Goal: Task Accomplishment & Management: Complete application form

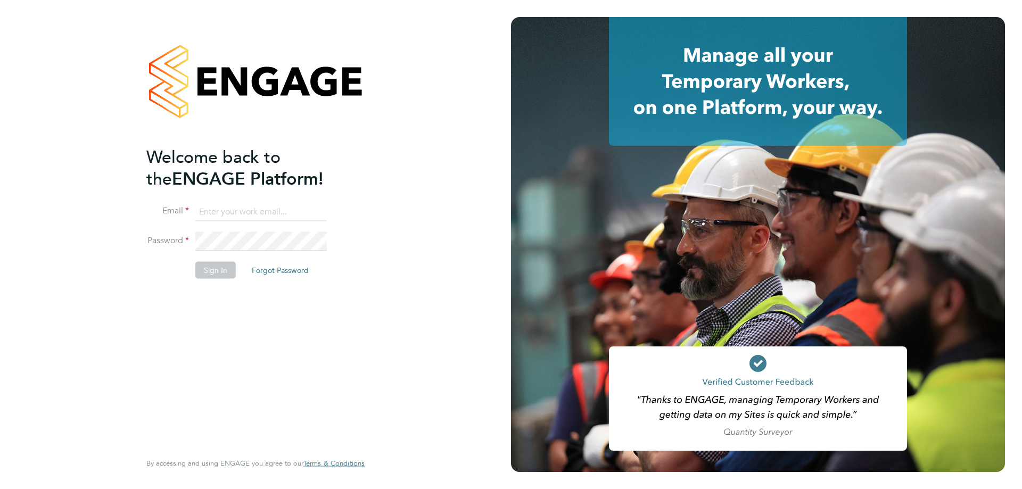
type input "jamespedley@jambo.co"
click at [210, 273] on button "Sign In" at bounding box center [215, 270] width 40 height 17
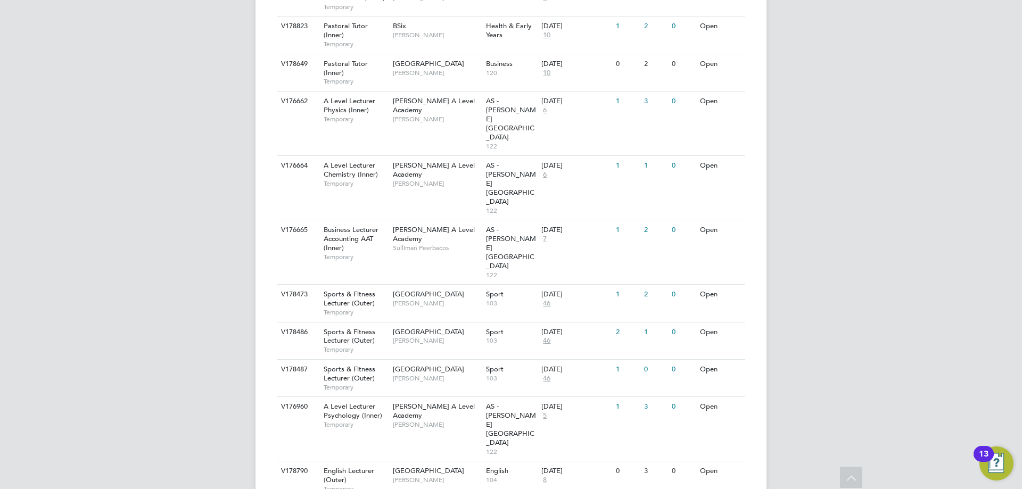
scroll to position [1083, 0]
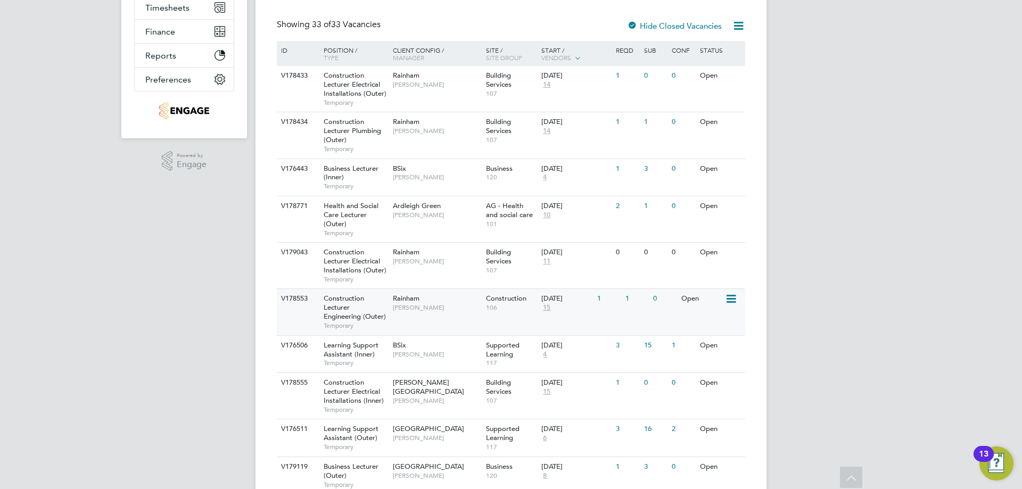
scroll to position [372, 0]
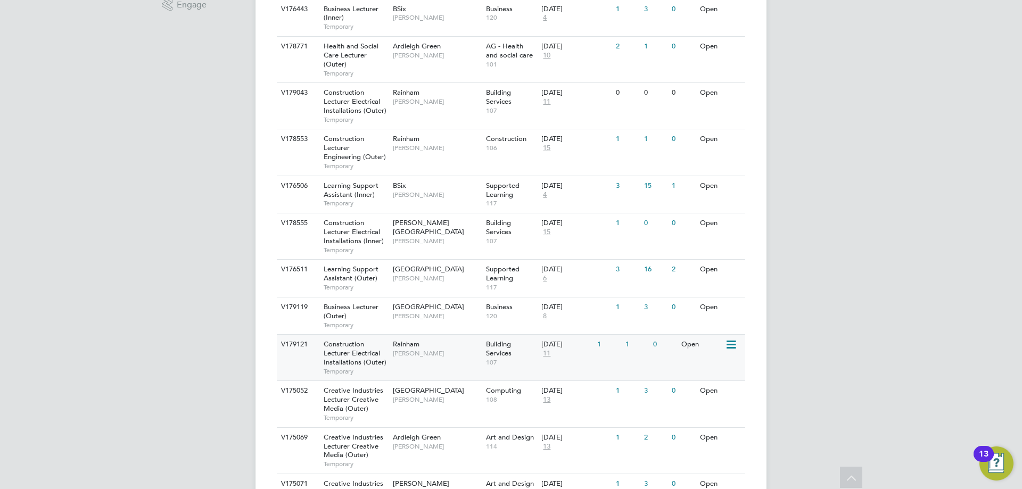
click at [404, 353] on span "[PERSON_NAME]" at bounding box center [437, 353] width 88 height 9
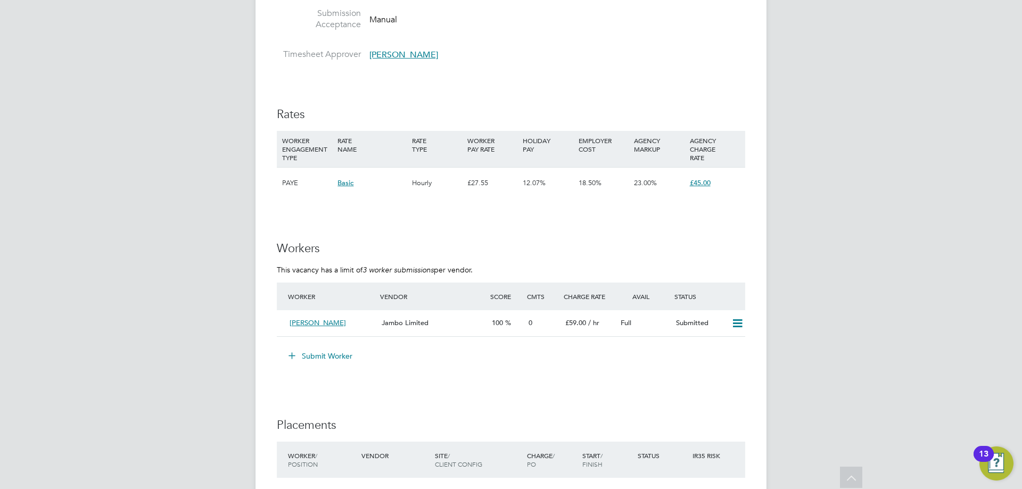
scroll to position [1701, 0]
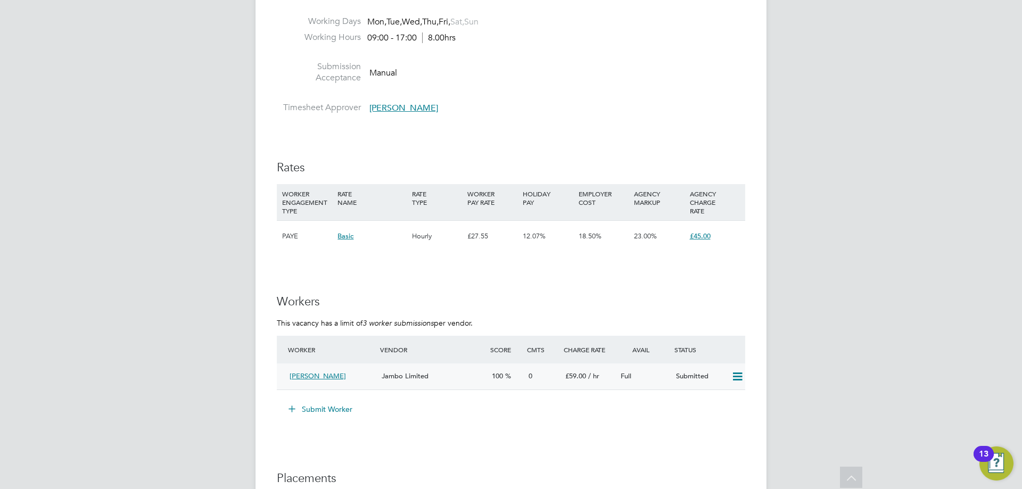
click at [738, 375] on icon at bounding box center [737, 376] width 13 height 9
click at [653, 305] on h3 "Workers" at bounding box center [511, 301] width 468 height 15
click at [554, 380] on div "0" at bounding box center [542, 377] width 37 height 18
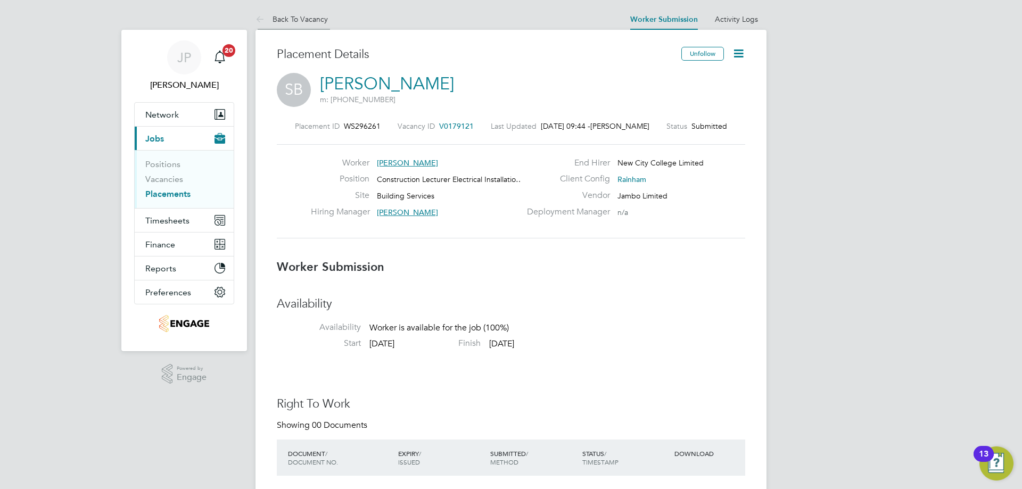
click at [301, 17] on link "Back To Vacancy" at bounding box center [291, 19] width 72 height 10
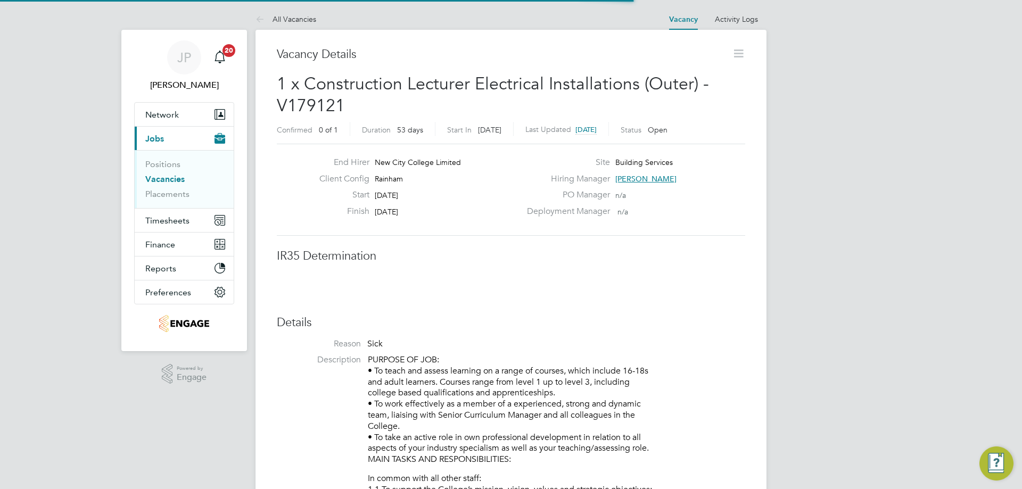
scroll to position [17, 210]
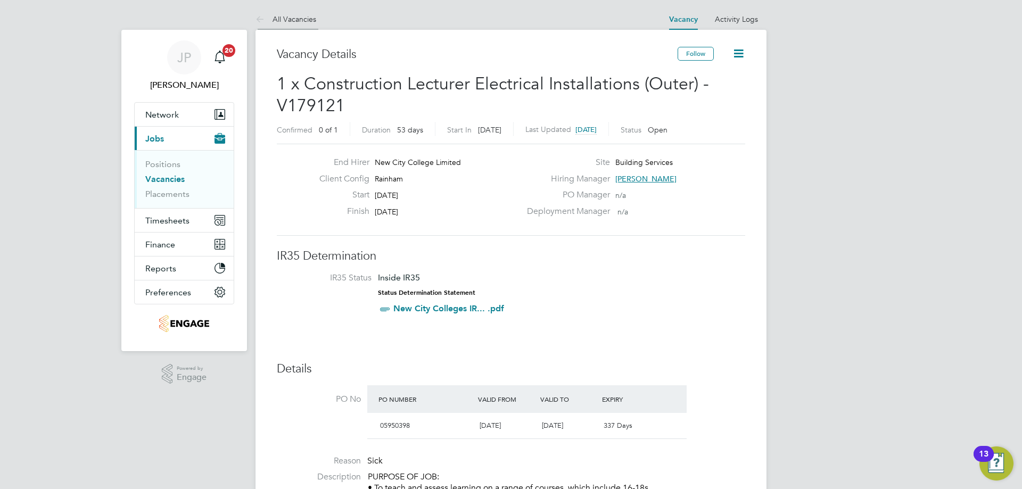
click at [310, 15] on link "All Vacancies" at bounding box center [285, 19] width 61 height 10
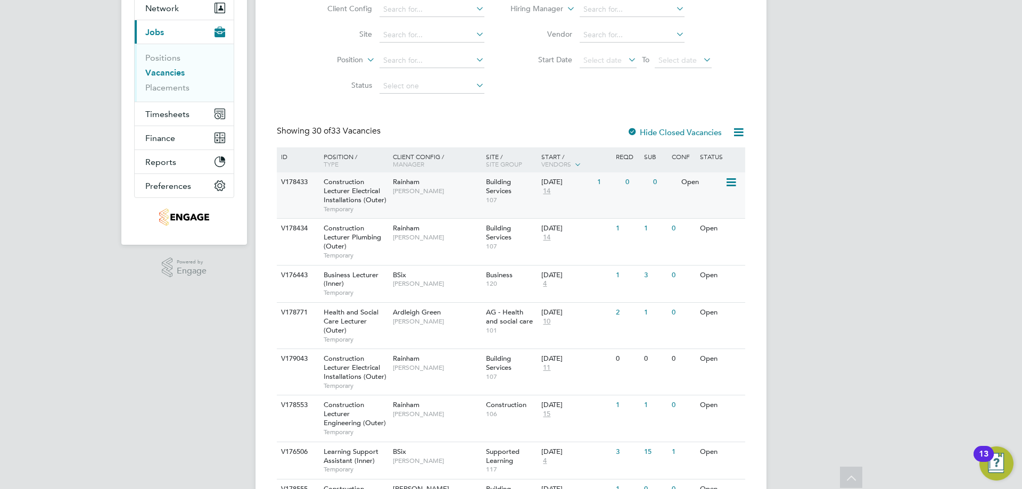
click at [461, 184] on div "Rainham Ian Rist" at bounding box center [436, 186] width 93 height 28
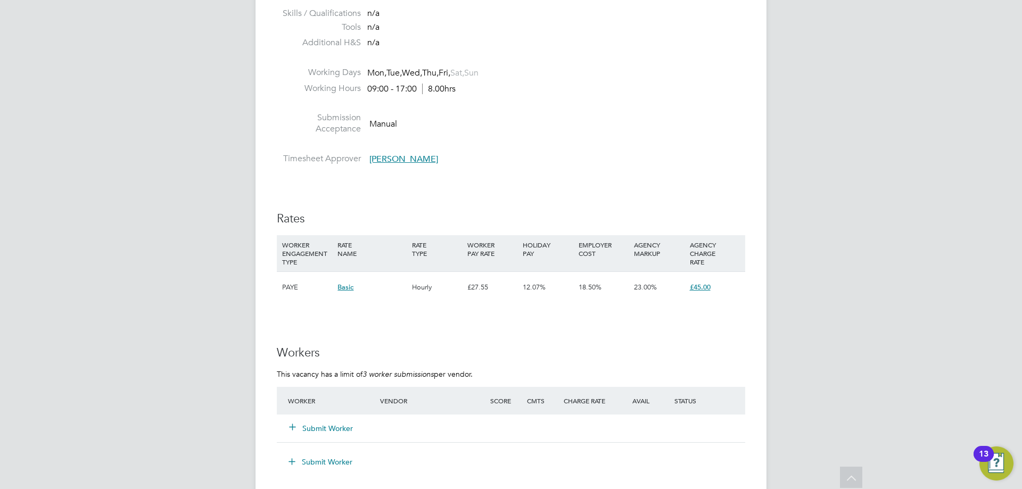
scroll to position [1862, 0]
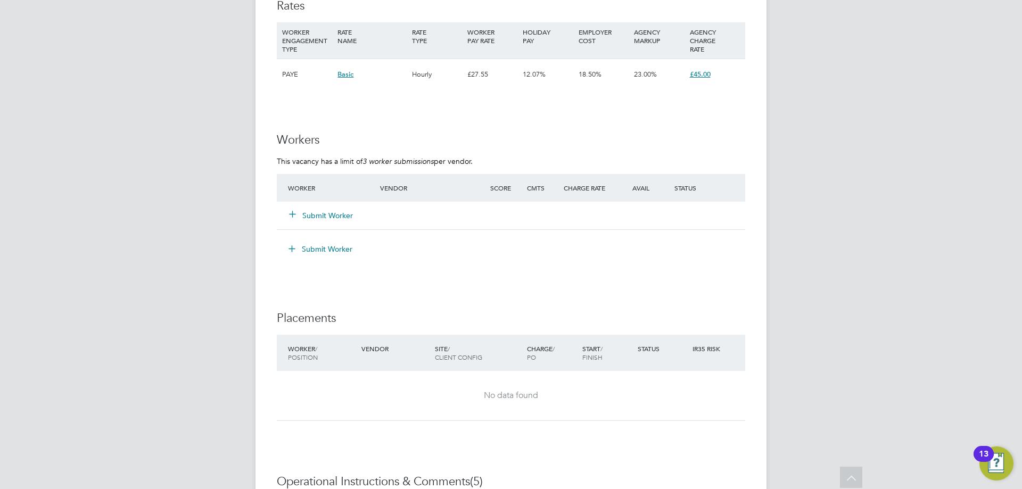
click at [310, 220] on button "Submit Worker" at bounding box center [321, 215] width 64 height 11
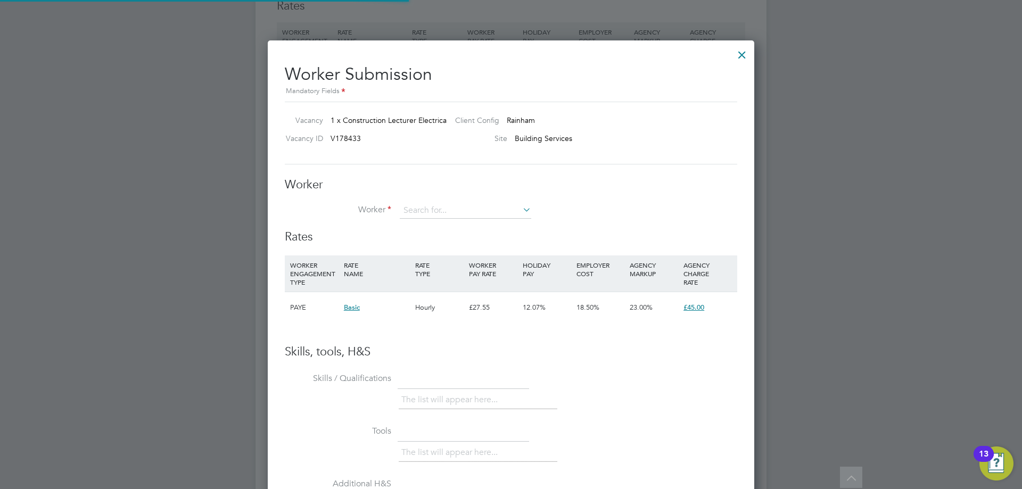
scroll to position [646, 487]
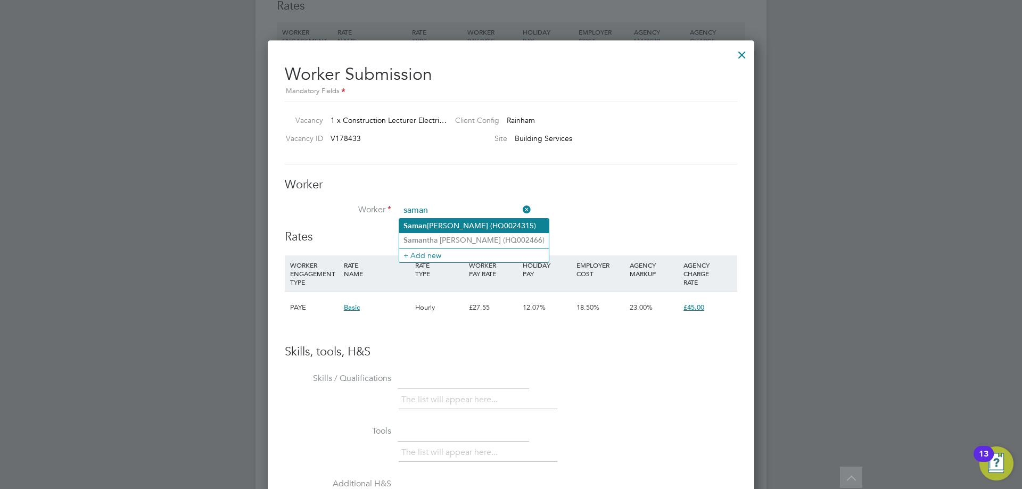
click at [474, 227] on li "Saman joy Barua (HQ0024315)" at bounding box center [474, 226] width 150 height 14
type input "Samanjoy Barua (HQ0024315)"
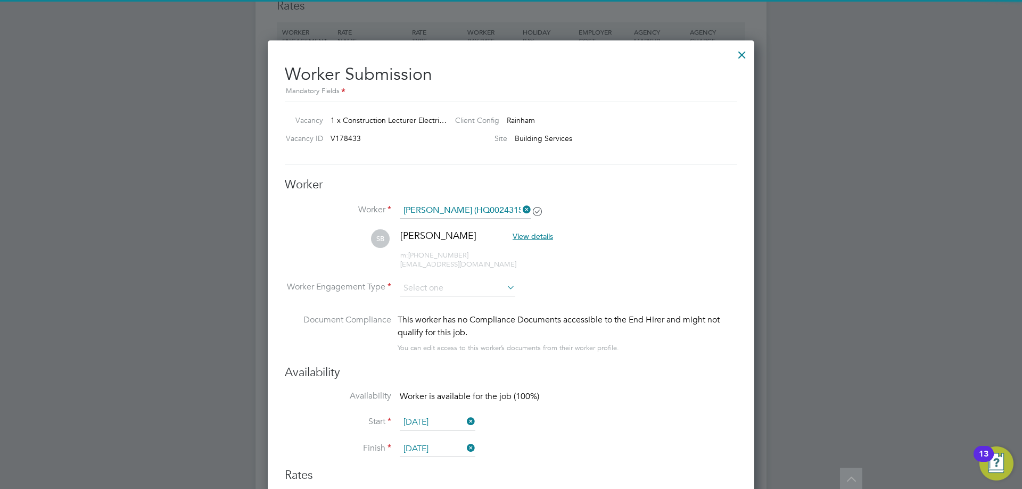
scroll to position [1969, 0]
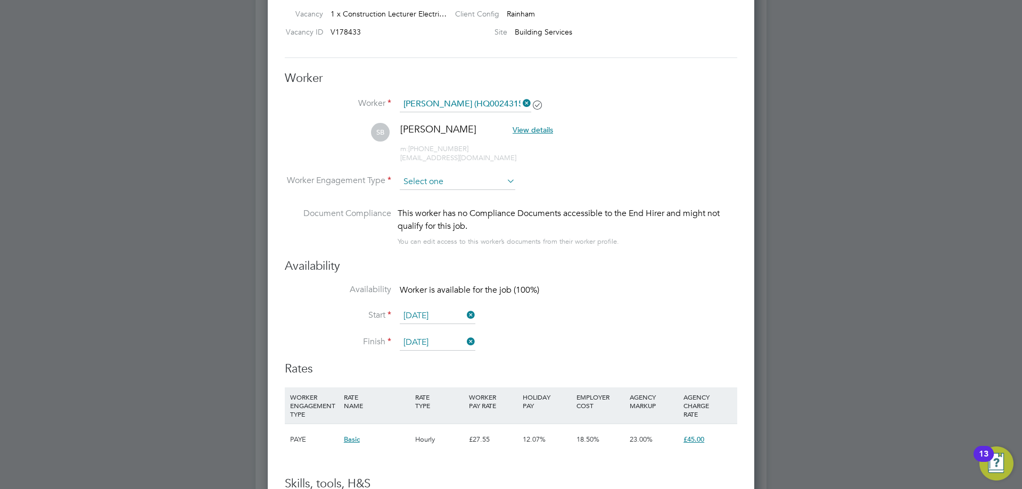
click at [436, 188] on input at bounding box center [457, 182] width 115 height 16
click at [438, 198] on li "Contract" at bounding box center [457, 196] width 117 height 14
type input "Contract"
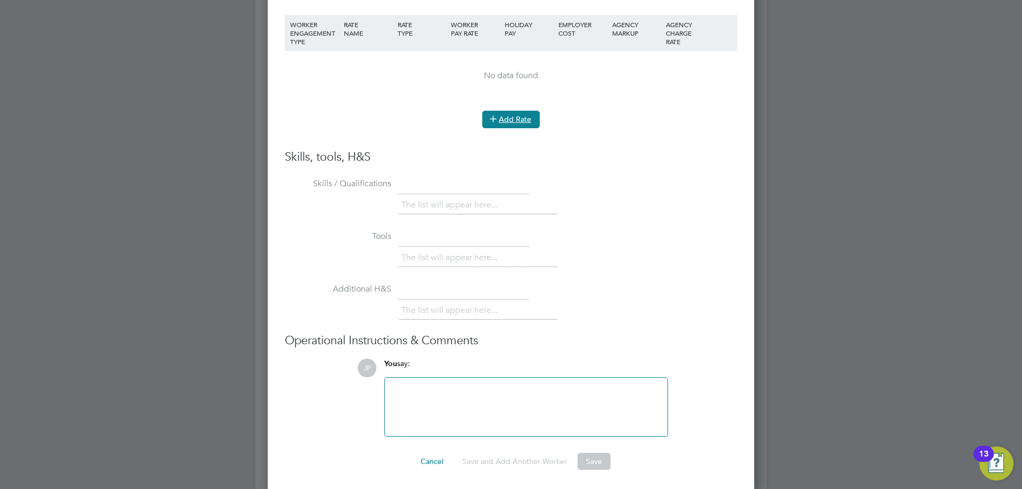
click at [515, 121] on button "Add Rate" at bounding box center [510, 119] width 57 height 17
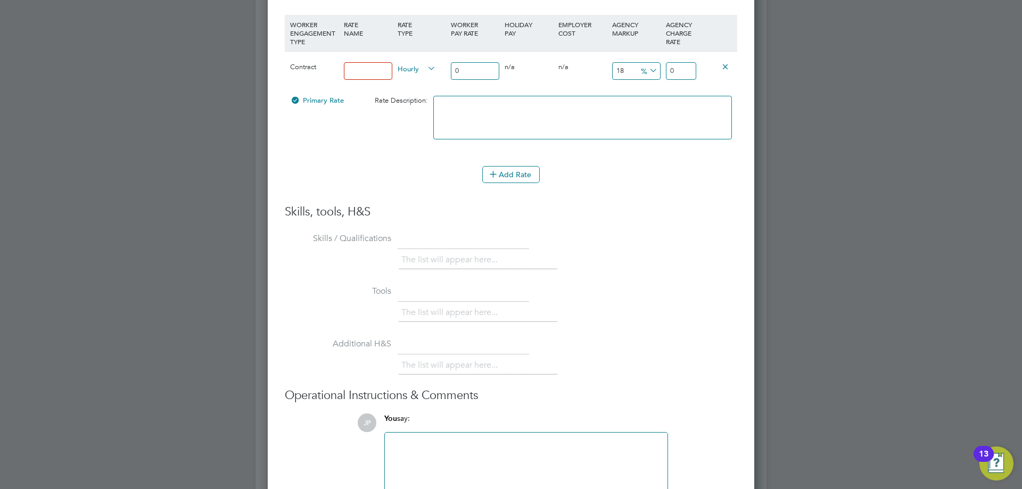
click at [361, 63] on input at bounding box center [368, 71] width 48 height 18
type input "Basic"
click at [478, 68] on input "0" at bounding box center [475, 71] width 48 height 18
type input "4"
type input "4.72"
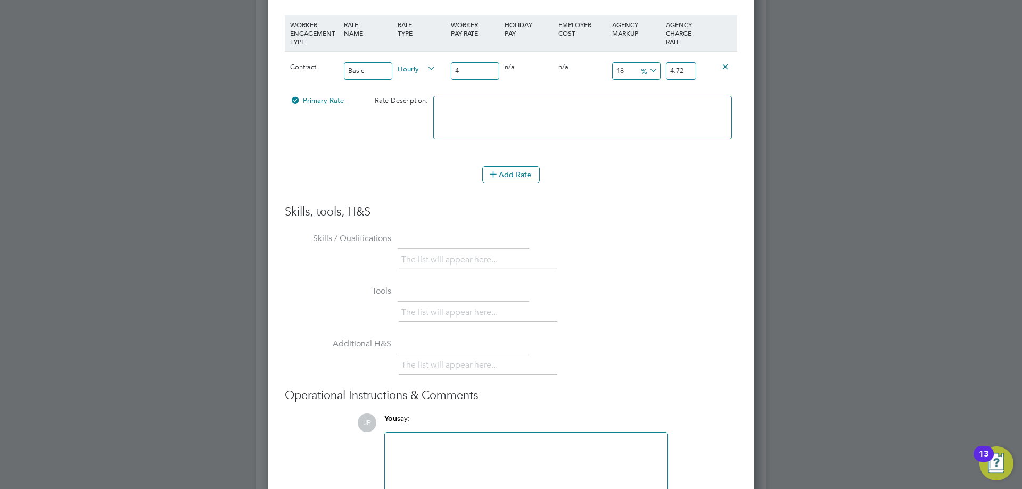
type input "47"
type input "55.46"
type input "47"
click at [686, 70] on input "55.46" at bounding box center [681, 71] width 30 height 18
drag, startPoint x: 690, startPoint y: 67, endPoint x: 242, endPoint y: 51, distance: 448.9
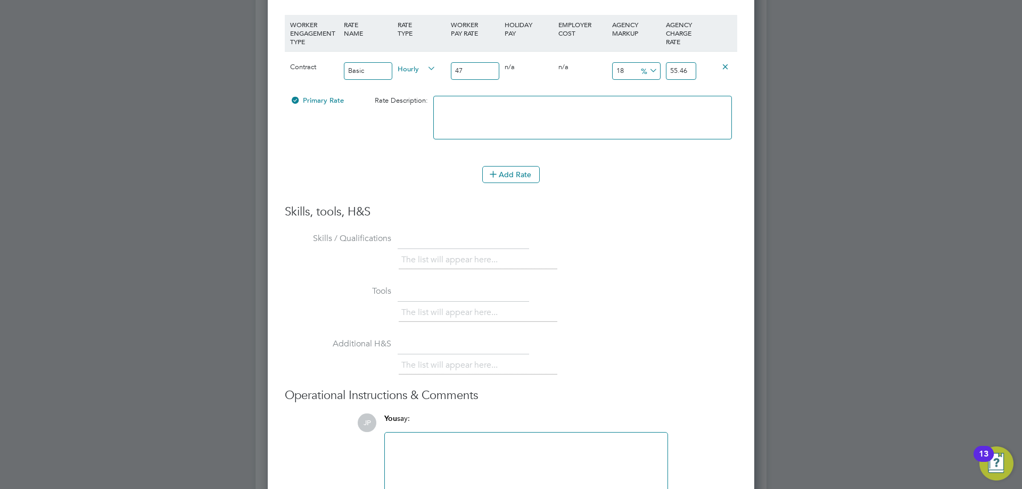
click at [413, 65] on div "Contract Basic Hourly 47 0 n/a 0 n/a 18 8.46 % 55.46" at bounding box center [511, 70] width 452 height 39
type input "54"
type input "1068.0851063829787"
type input "549"
type input "14.893617021276595"
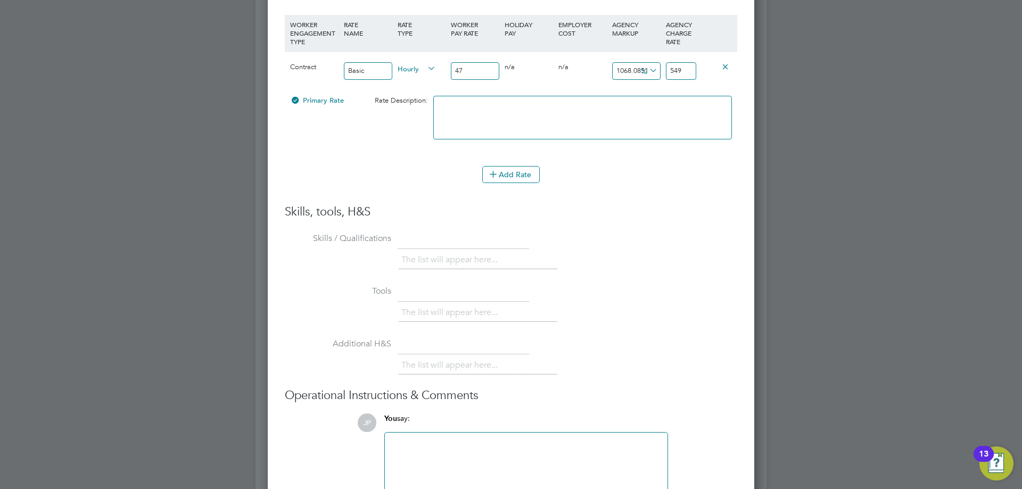
type input "54"
type input "-89.36170212765957"
type input "5"
type input "25.53191489361702"
type input "59"
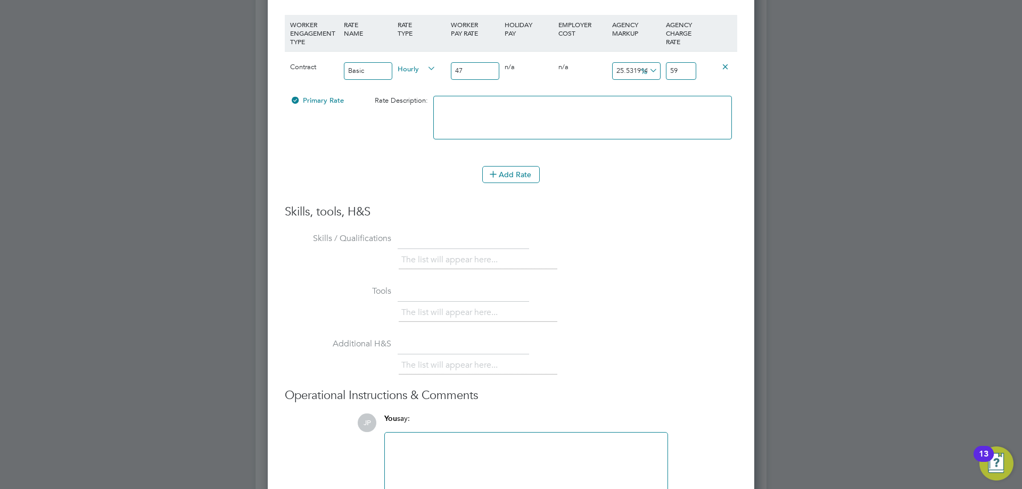
click at [647, 70] on icon at bounding box center [647, 70] width 0 height 15
click at [645, 94] on li "£" at bounding box center [649, 96] width 26 height 14
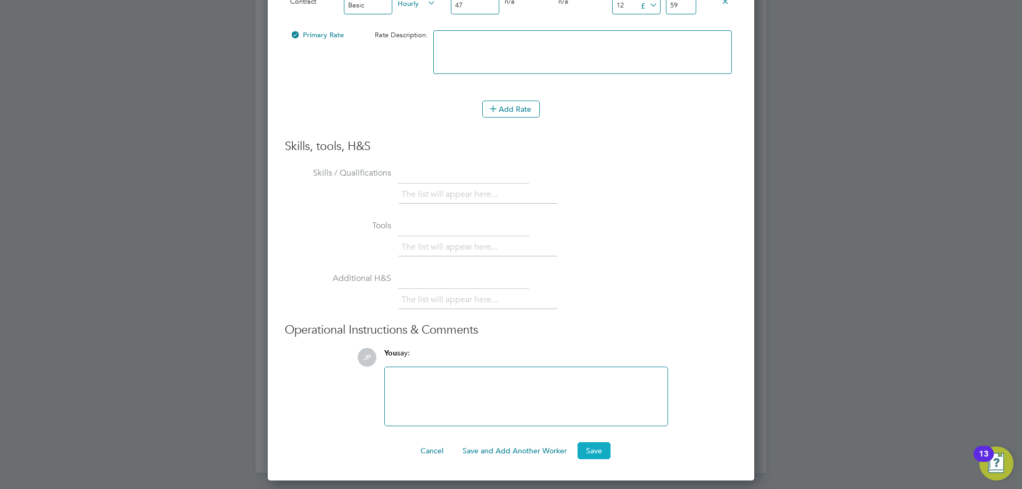
click at [600, 446] on button "Save" at bounding box center [593, 450] width 33 height 17
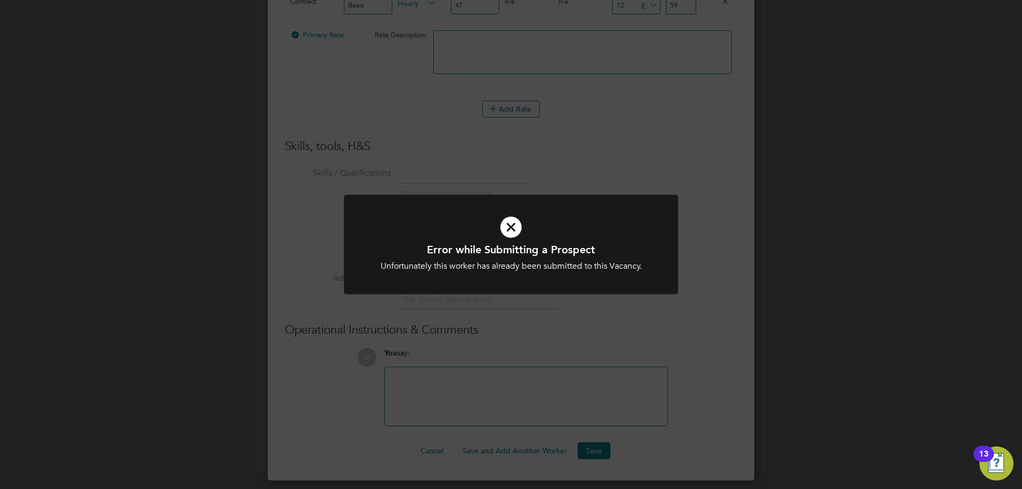
click at [537, 318] on div "Error while Submitting a Prospect Unfortunately this worker has already been su…" at bounding box center [511, 244] width 1022 height 489
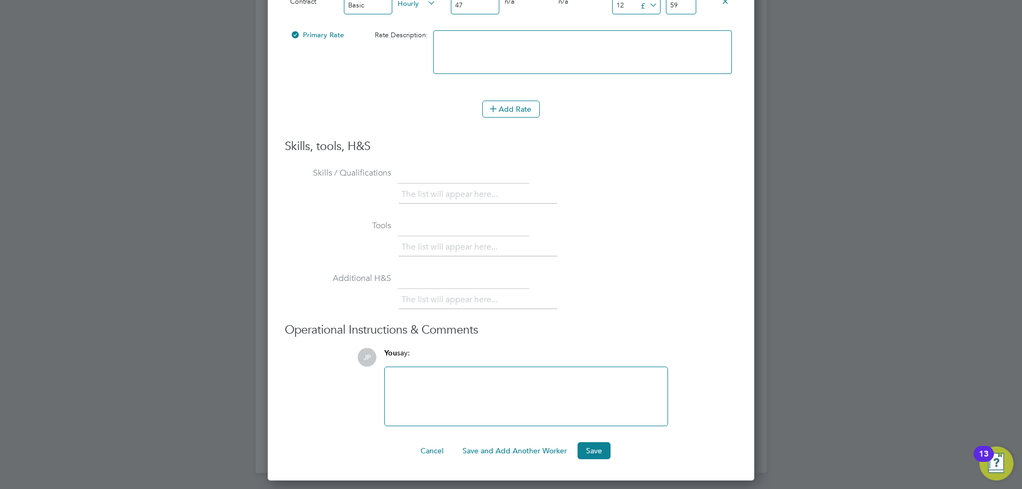
click at [777, 145] on div at bounding box center [511, 244] width 1022 height 489
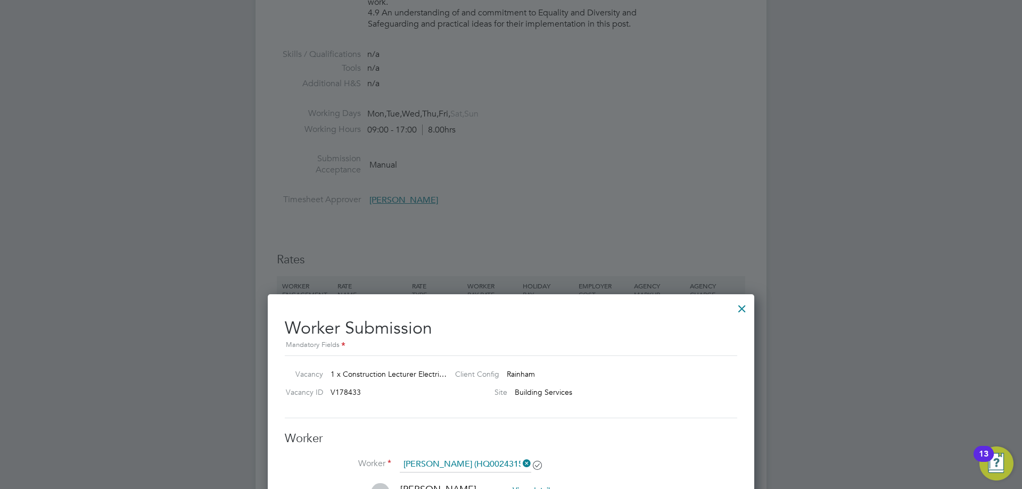
click at [743, 303] on div at bounding box center [741, 305] width 19 height 19
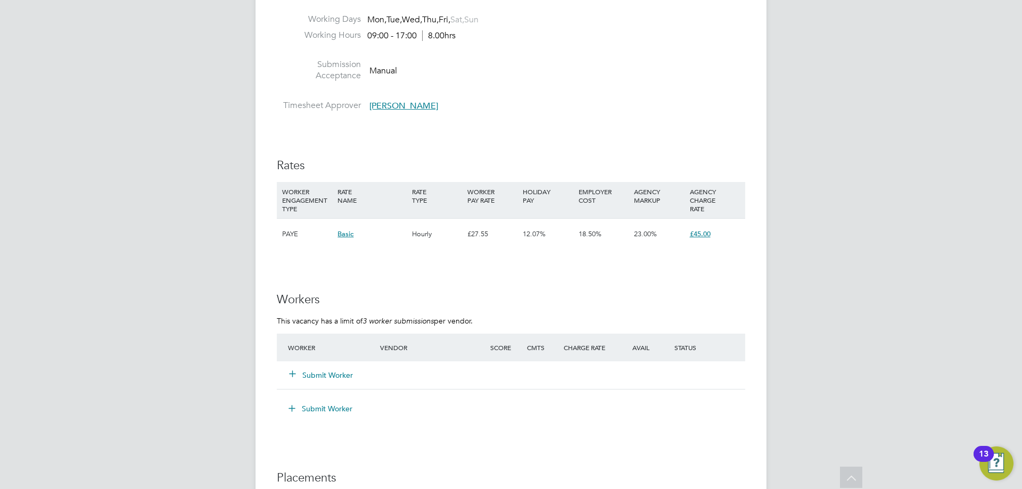
scroll to position [1756, 0]
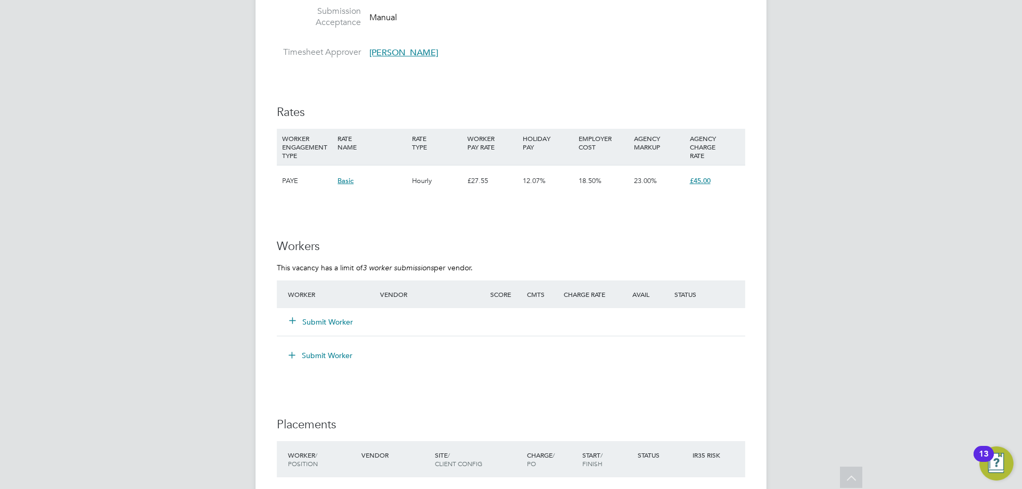
click at [306, 320] on button "Submit Worker" at bounding box center [321, 322] width 64 height 11
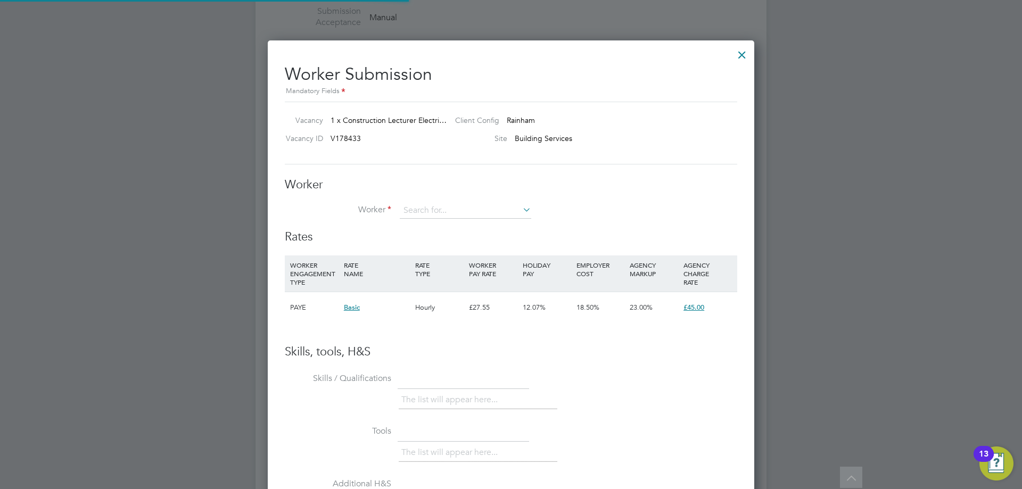
scroll to position [646, 487]
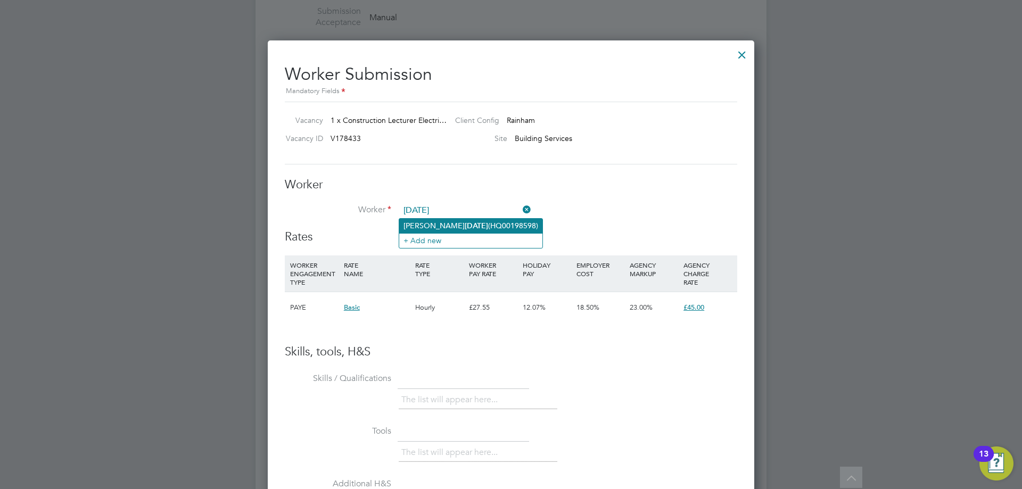
type input "Iqbal Masaud Raja (HQ00198598)"
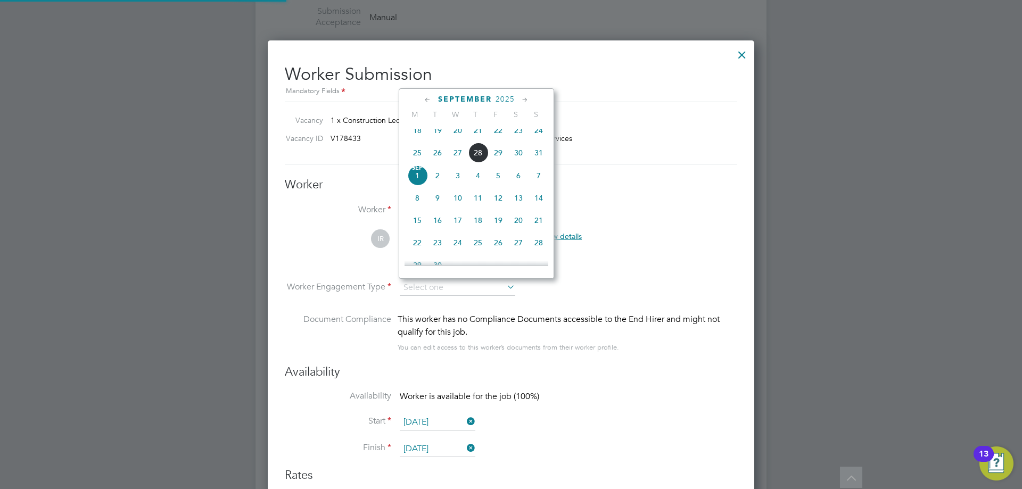
scroll to position [884, 487]
click at [710, 284] on li "Worker Engagement Type" at bounding box center [511, 296] width 452 height 33
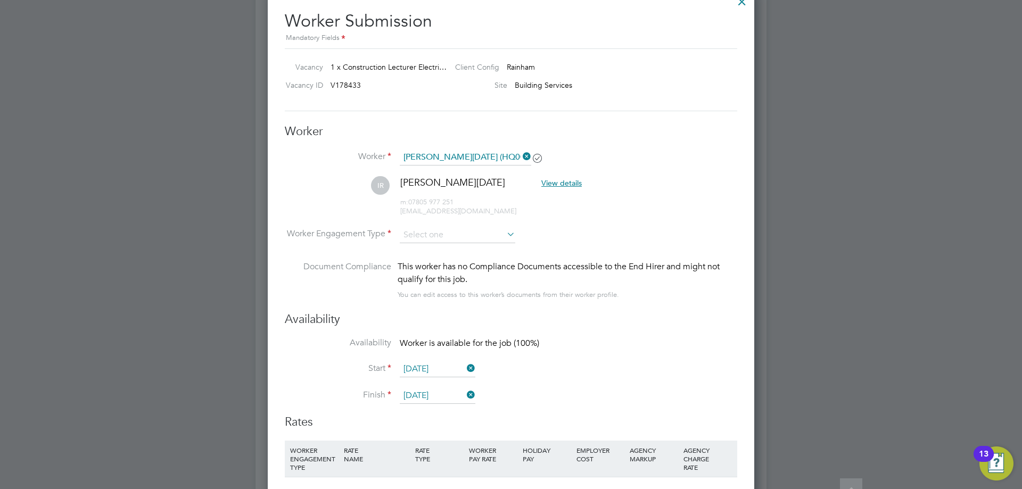
scroll to position [1862, 0]
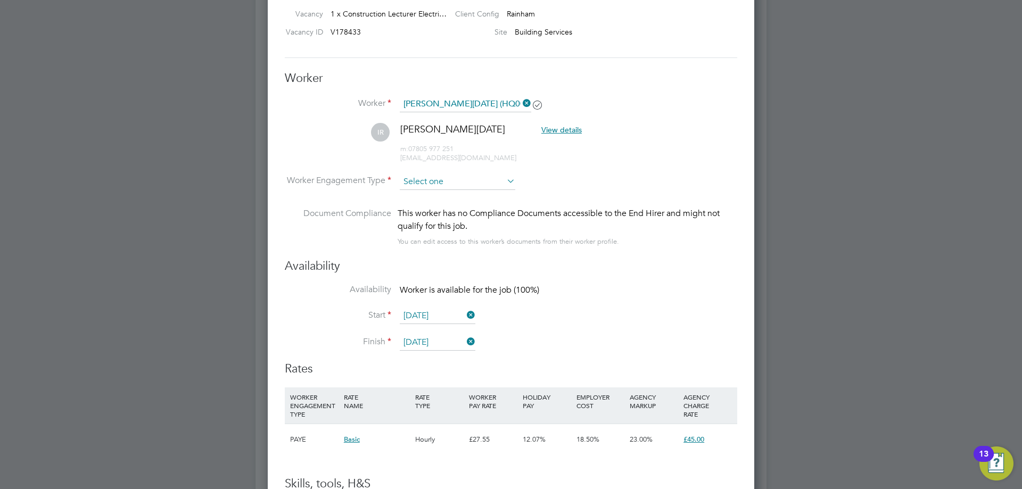
click at [465, 185] on input at bounding box center [457, 182] width 115 height 16
click at [456, 201] on li "Contract" at bounding box center [457, 196] width 117 height 14
type input "Contract"
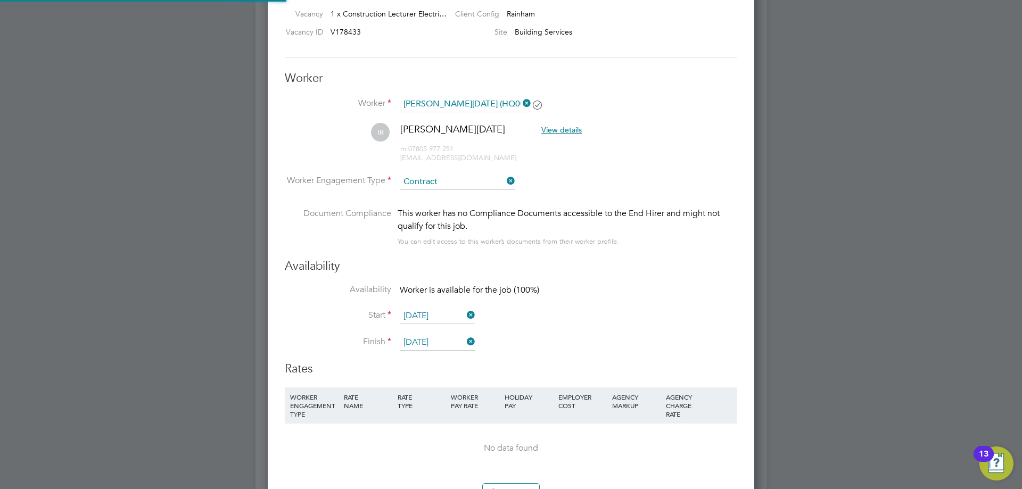
scroll to position [2129, 0]
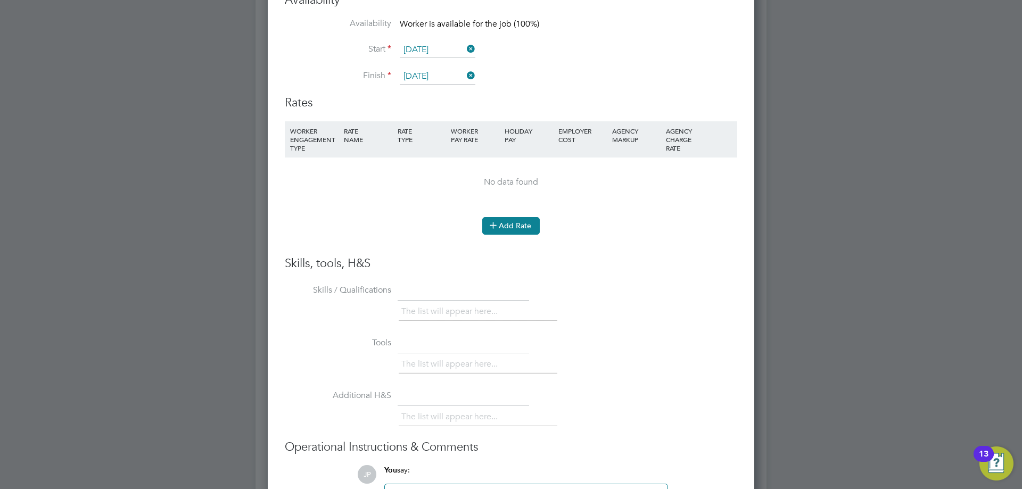
click at [496, 225] on icon at bounding box center [493, 225] width 8 height 8
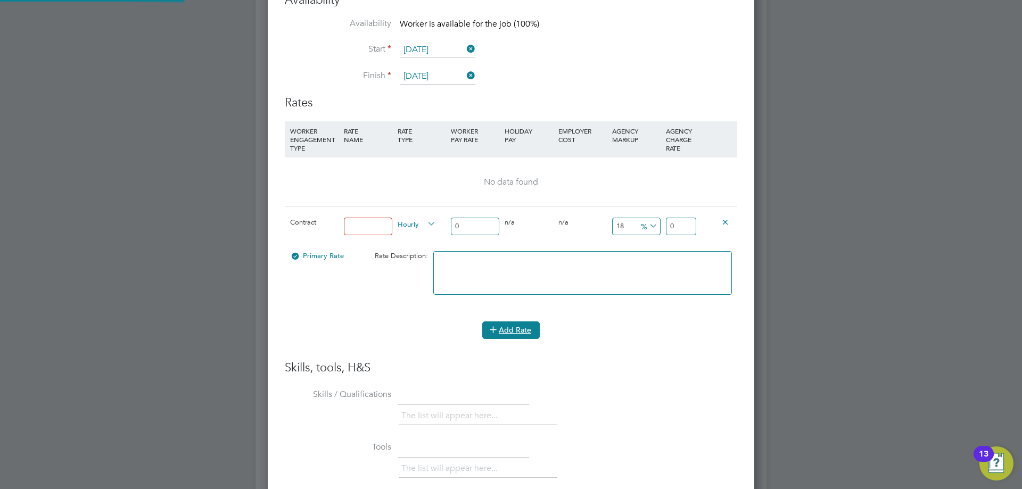
scroll to position [985, 487]
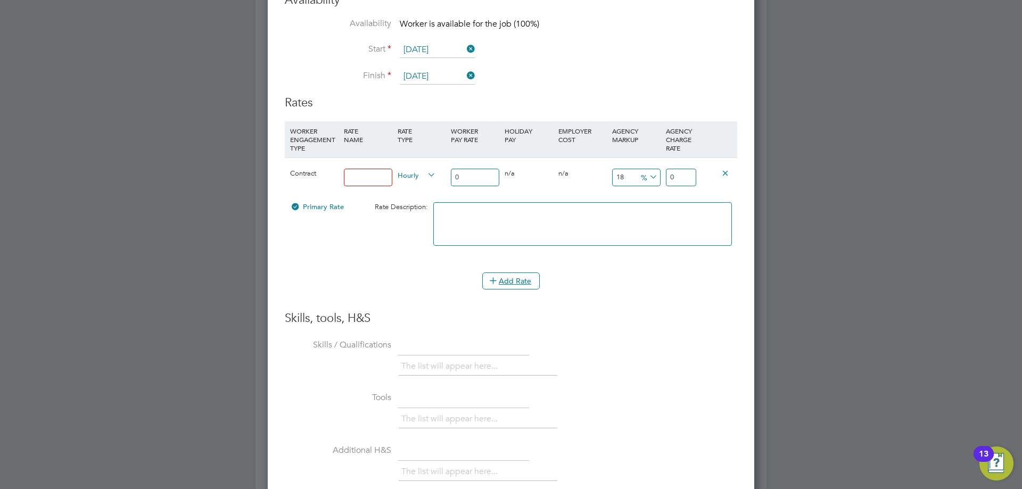
click at [359, 176] on input at bounding box center [368, 178] width 48 height 18
type input "4"
type input "Basic"
drag, startPoint x: 469, startPoint y: 176, endPoint x: 403, endPoint y: 184, distance: 66.4
click at [470, 176] on input "0" at bounding box center [475, 178] width 48 height 18
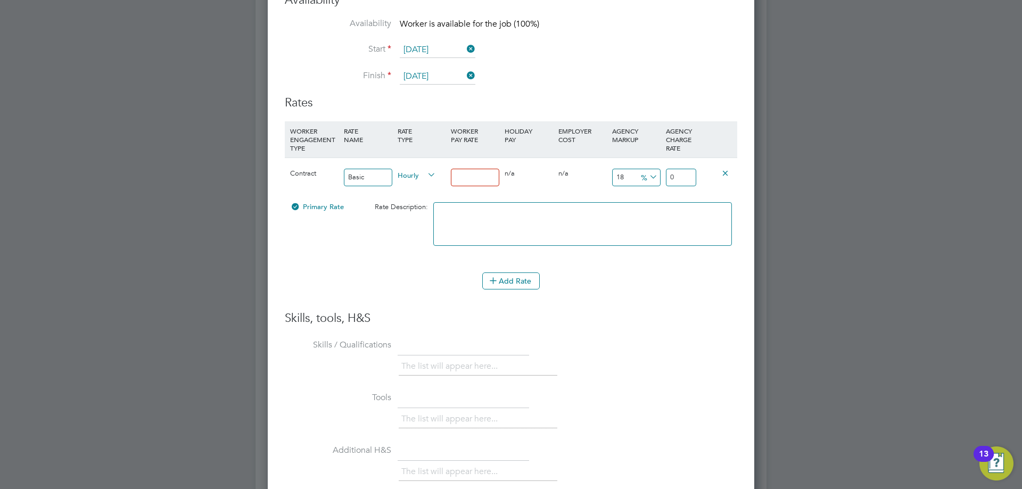
type input "4"
type input "4.72"
type input "47"
type input "55.46"
type input "47"
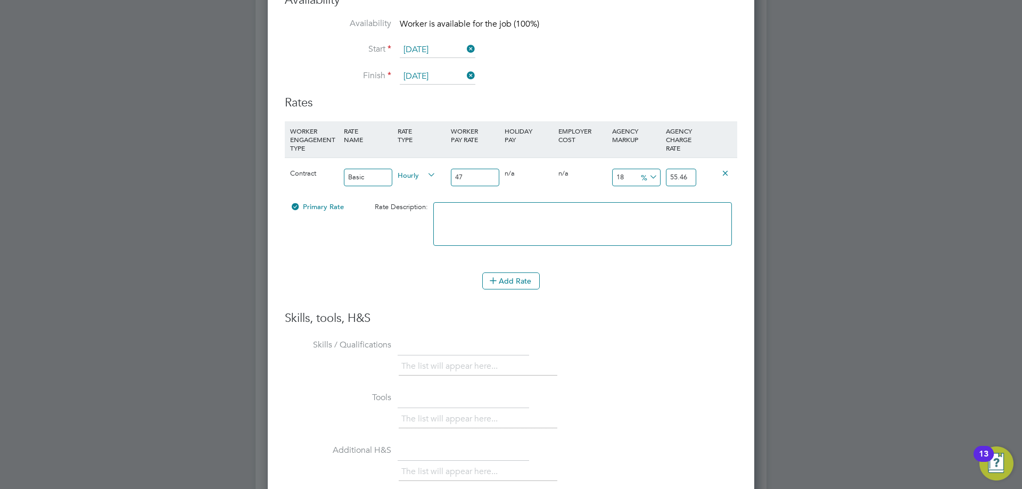
click at [677, 177] on input "55.46" at bounding box center [681, 178] width 30 height 18
drag, startPoint x: 690, startPoint y: 182, endPoint x: 643, endPoint y: 173, distance: 47.6
click at [643, 173] on div "Contract Basic Hourly 47 0 n/a 0 n/a 18 8.46 % 55.46" at bounding box center [511, 177] width 452 height 39
type input "-89.36170212765957"
type input "-42"
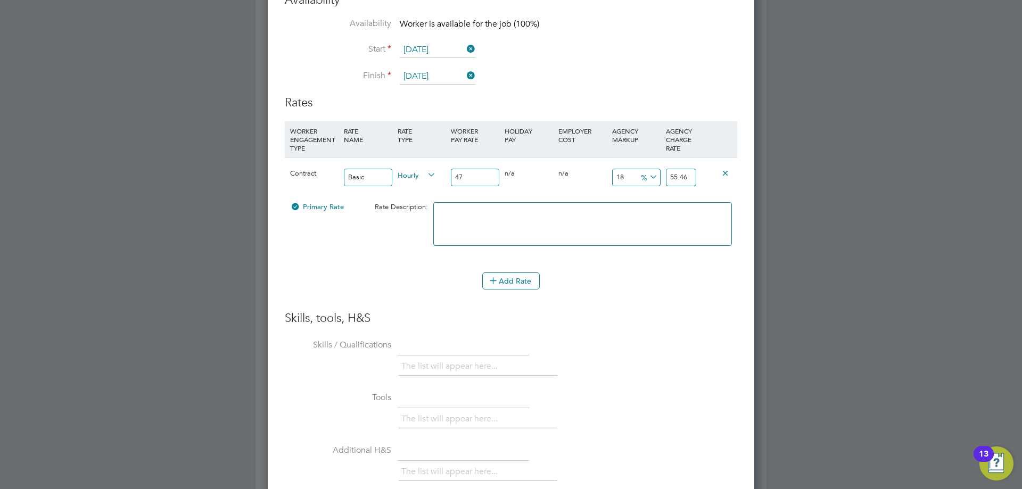
type input "5"
type input "25.53191489361702"
type input "12"
type input "59"
click at [647, 178] on icon at bounding box center [647, 177] width 0 height 15
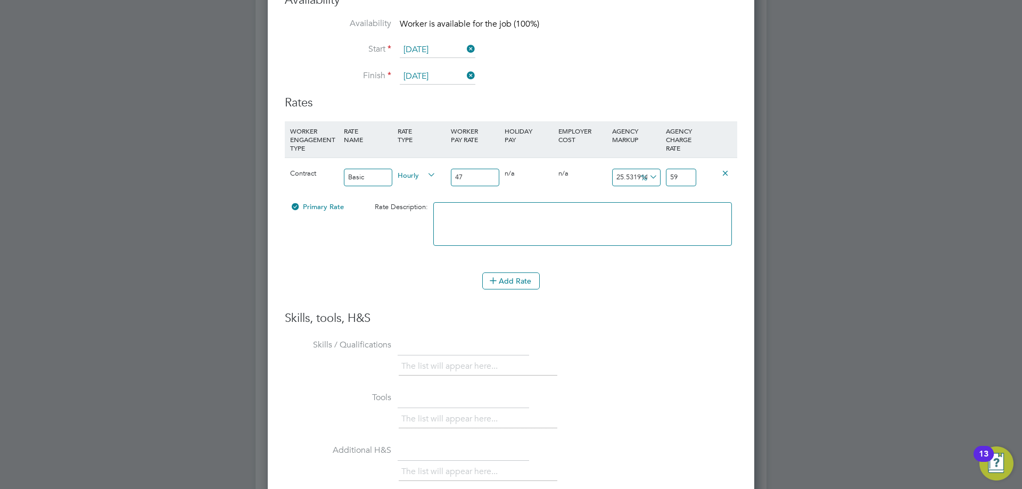
click at [648, 208] on li "£" at bounding box center [649, 203] width 26 height 14
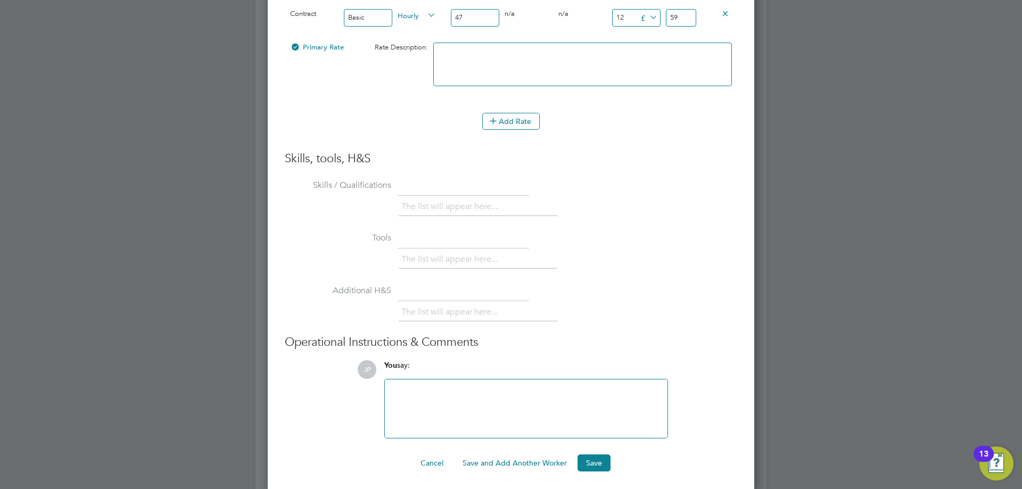
scroll to position [2182, 0]
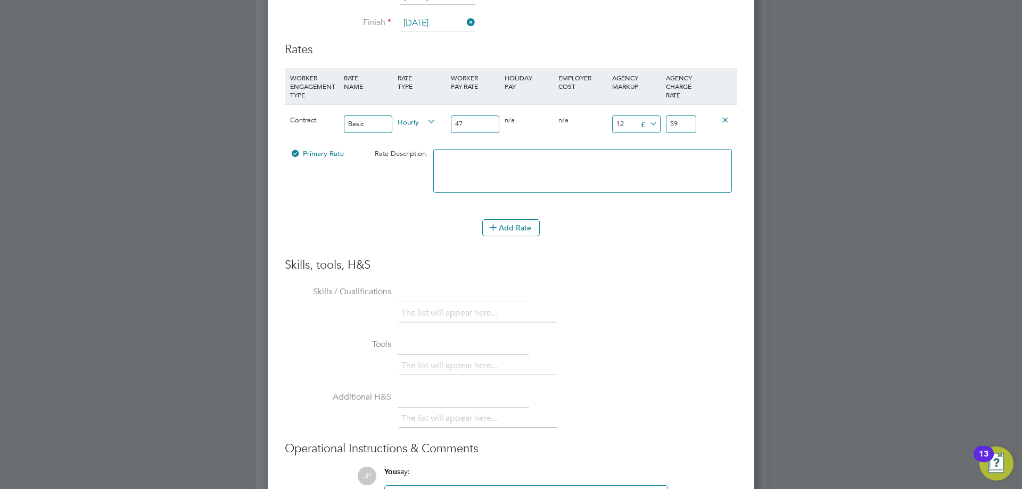
click at [585, 219] on div "Add Rate" at bounding box center [511, 227] width 452 height 17
click at [621, 238] on li "Add Rate" at bounding box center [511, 233] width 452 height 28
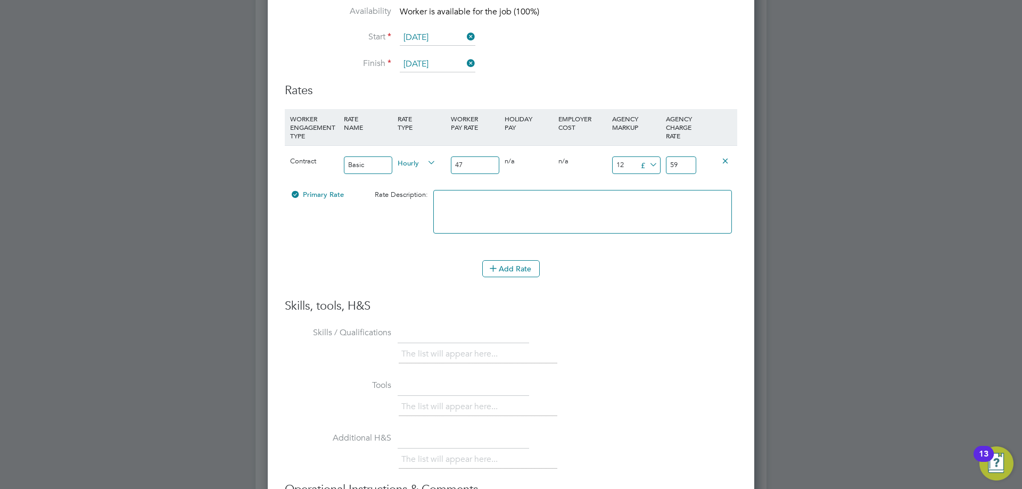
scroll to position [2407, 0]
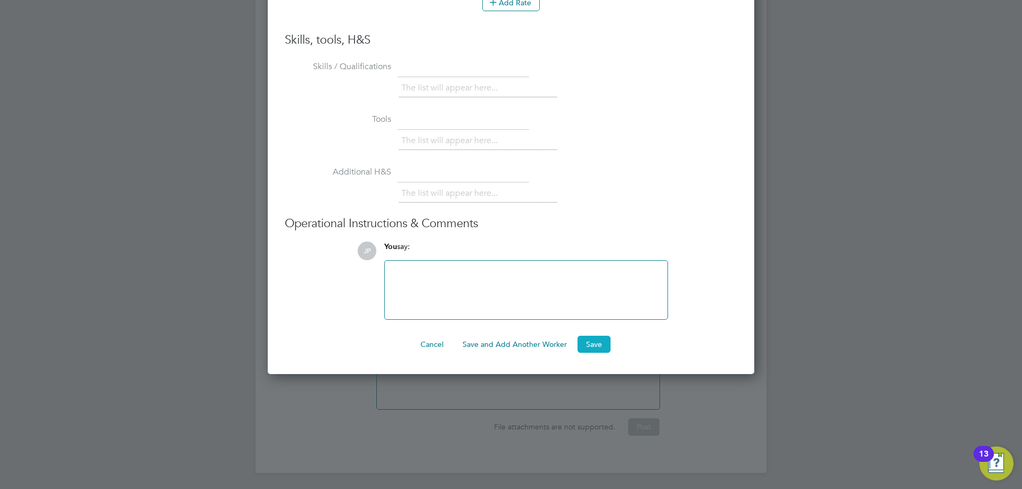
click at [589, 344] on button "Save" at bounding box center [593, 344] width 33 height 17
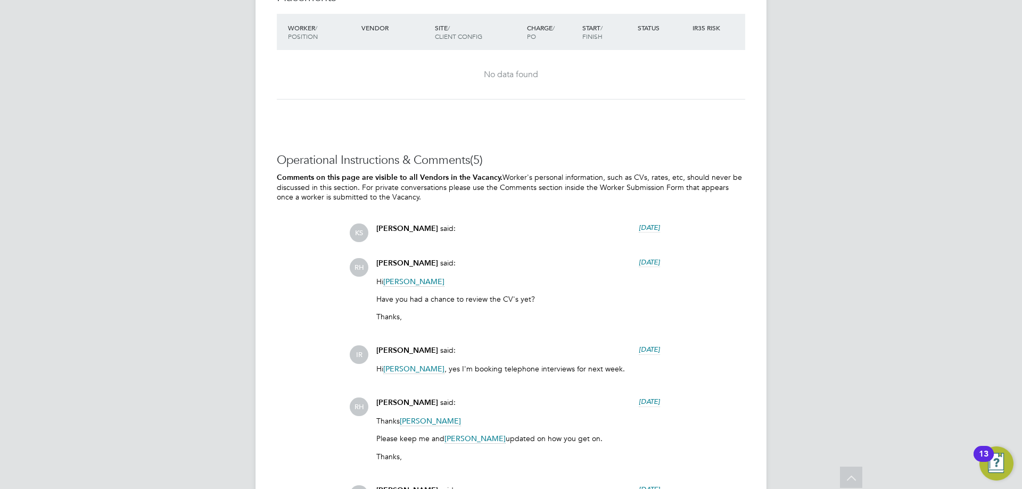
scroll to position [1916, 0]
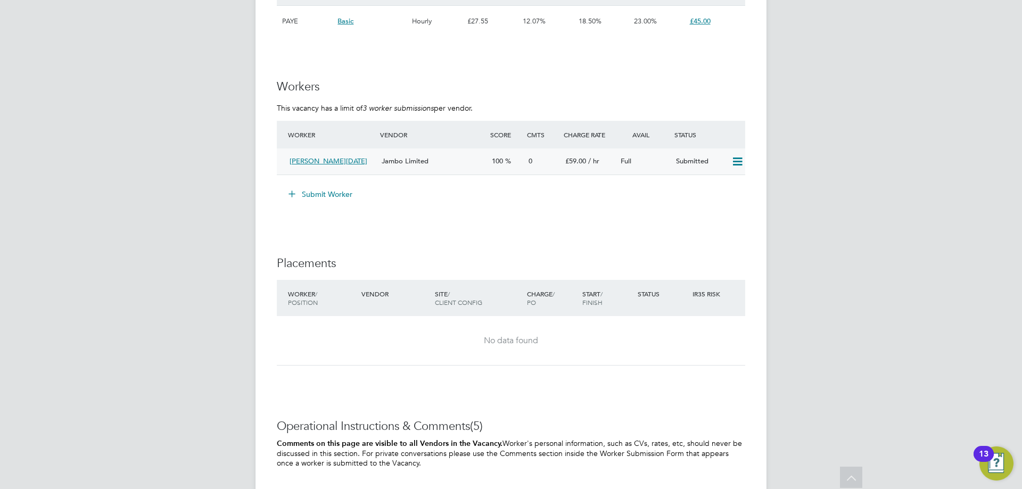
click at [370, 160] on div "Iqbal Masaud Raja" at bounding box center [331, 162] width 92 height 18
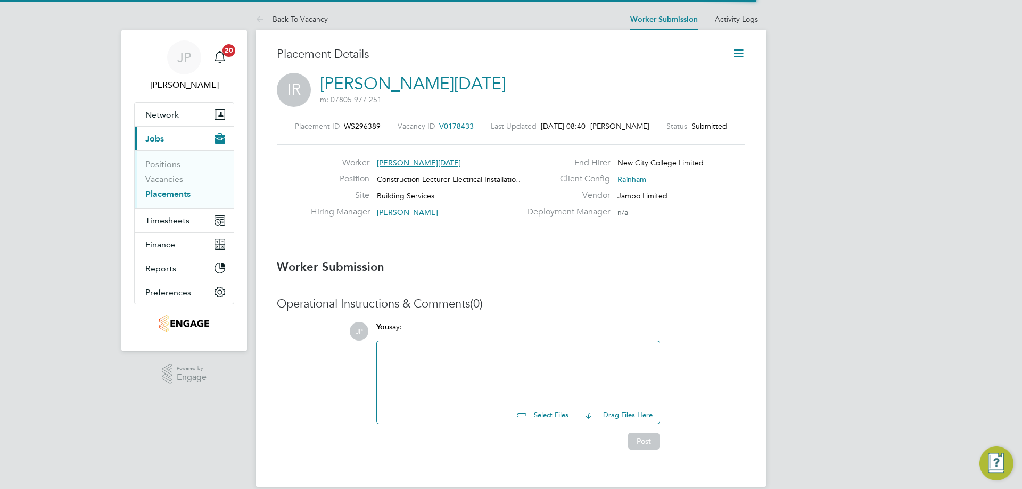
scroll to position [5, 5]
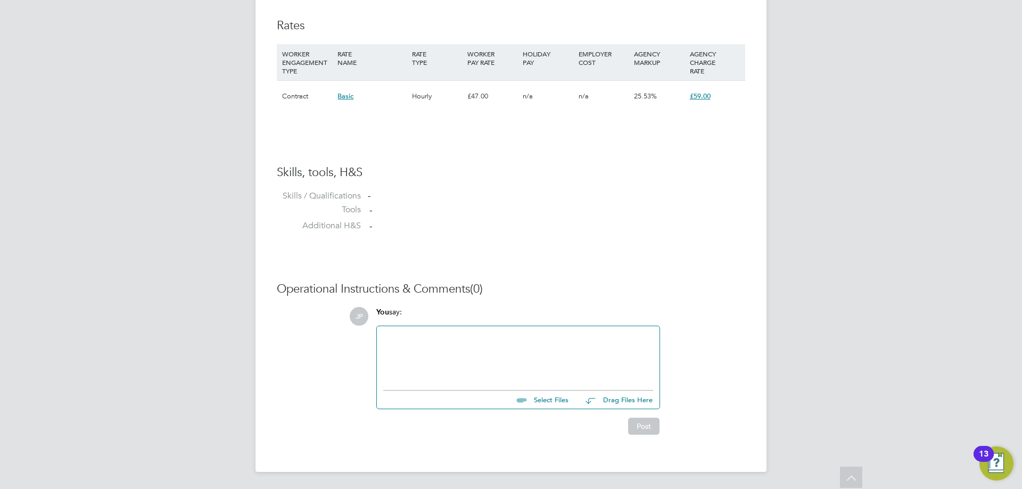
click at [548, 397] on input "file" at bounding box center [573, 398] width 160 height 15
type input "C:\fakepath\Raja HQ00198958.docx"
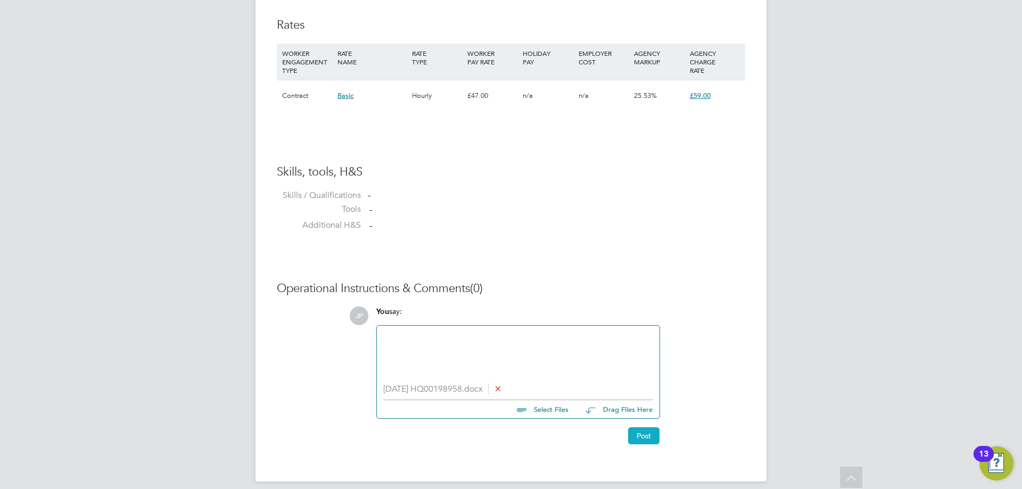
click at [646, 435] on button "Post" at bounding box center [643, 435] width 31 height 17
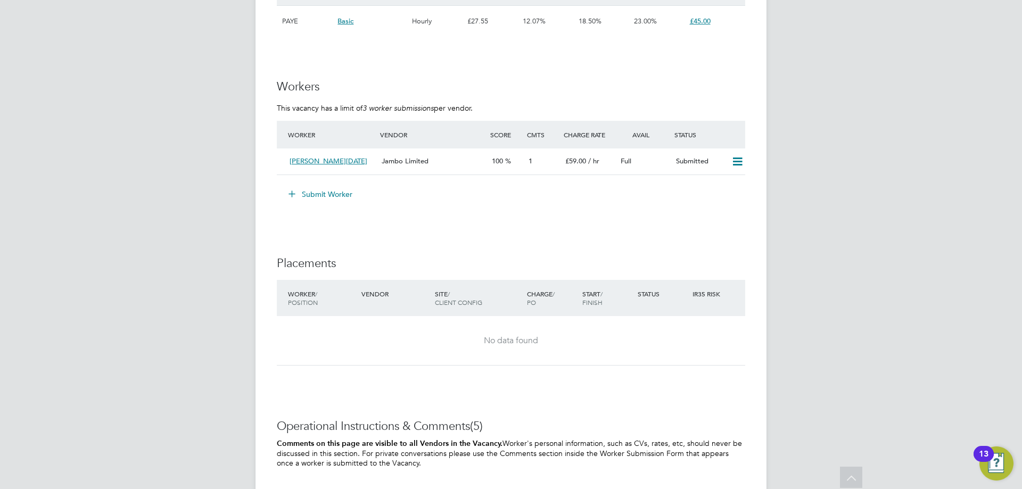
click at [319, 189] on button "Submit Worker" at bounding box center [321, 194] width 80 height 17
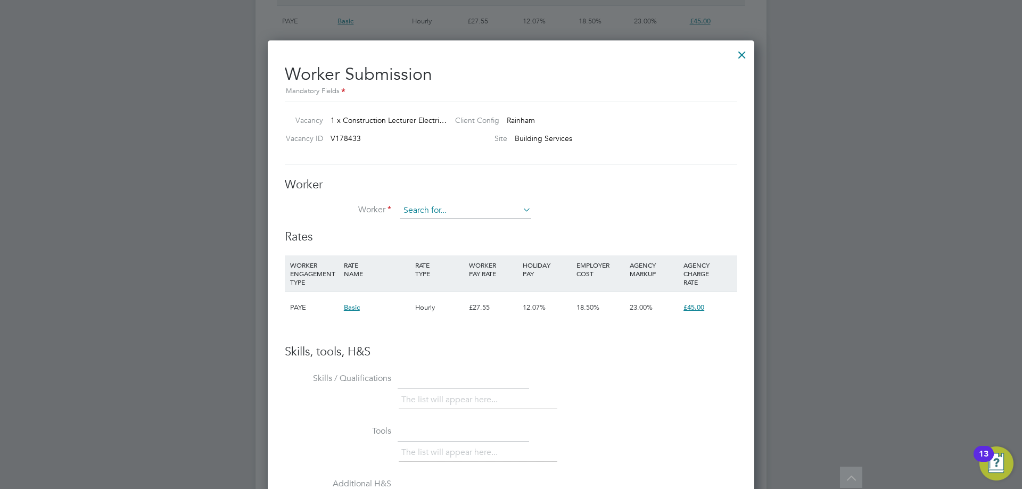
click at [452, 211] on input at bounding box center [465, 211] width 131 height 16
click at [405, 221] on li "Iqbal Masaud Raja (HQ00198598)" at bounding box center [470, 226] width 143 height 14
type input "Iqbal Masaud Raja (HQ00198598)"
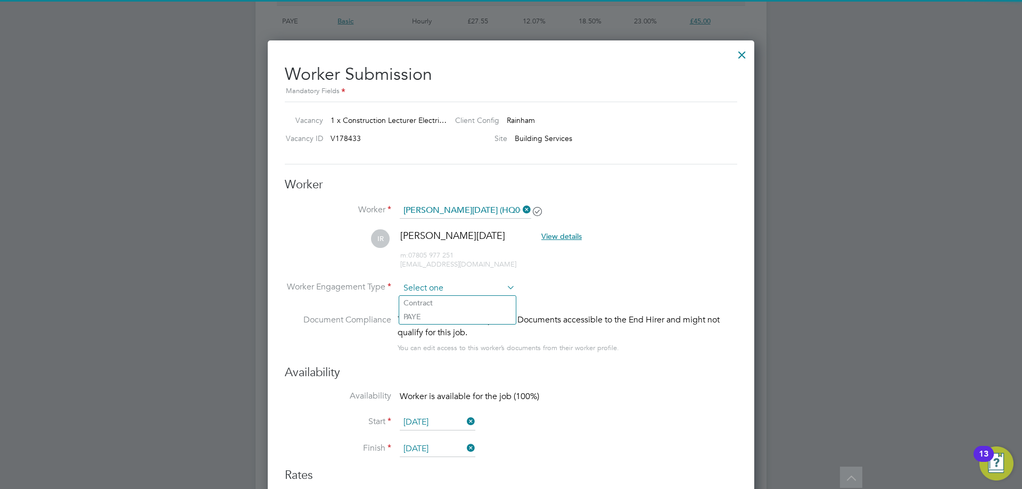
click at [456, 280] on input at bounding box center [457, 288] width 115 height 16
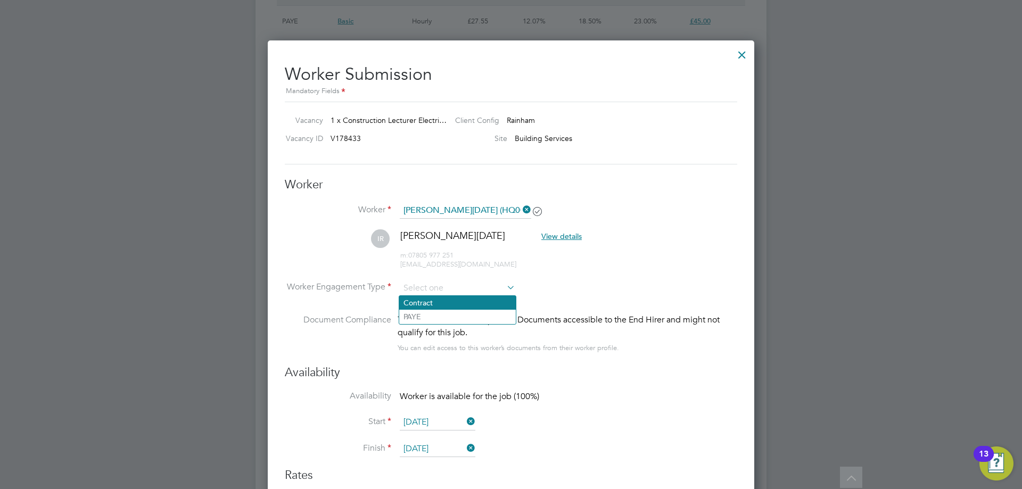
click at [444, 304] on li "Contract" at bounding box center [457, 303] width 117 height 14
type input "Contract"
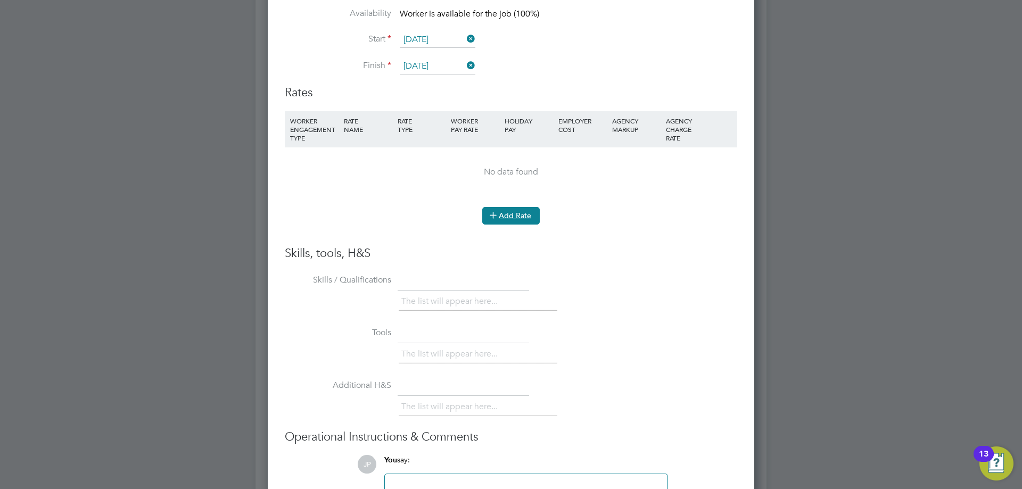
click at [505, 218] on button "Add Rate" at bounding box center [510, 215] width 57 height 17
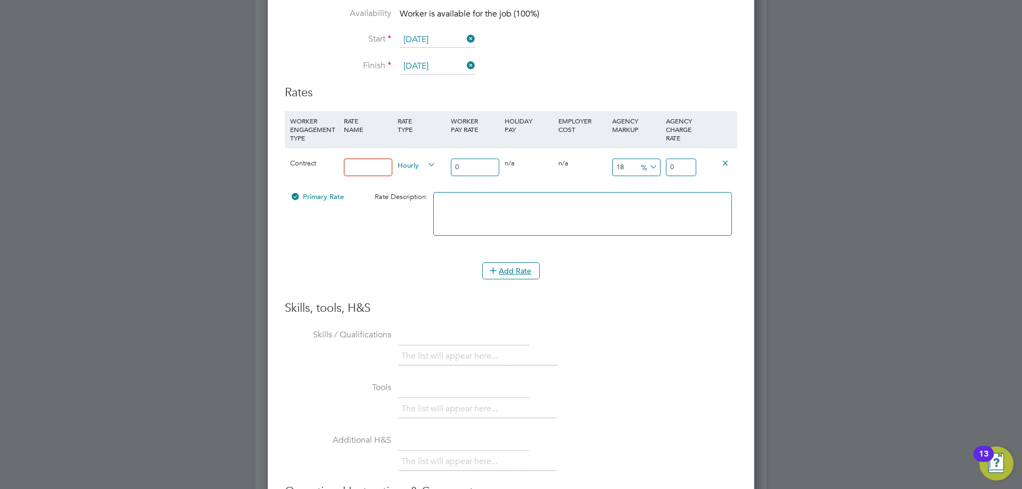
click at [381, 172] on input at bounding box center [368, 168] width 48 height 18
type input "Basic"
click at [491, 165] on input "0" at bounding box center [475, 168] width 48 height 18
type input "4"
type input "4.72"
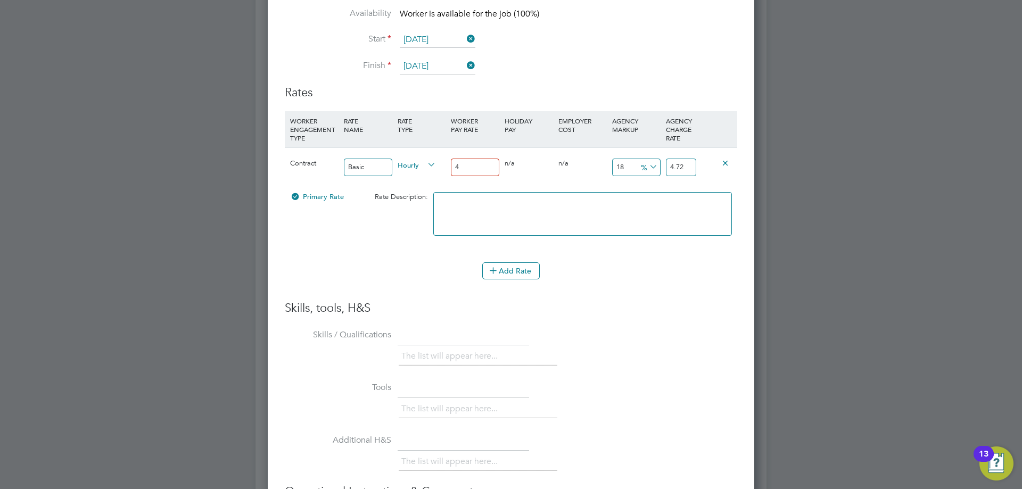
type input "47"
type input "55.46"
type input "47"
click at [685, 161] on input "55.46" at bounding box center [681, 168] width 30 height 18
click at [684, 169] on input "55.46" at bounding box center [681, 168] width 30 height 18
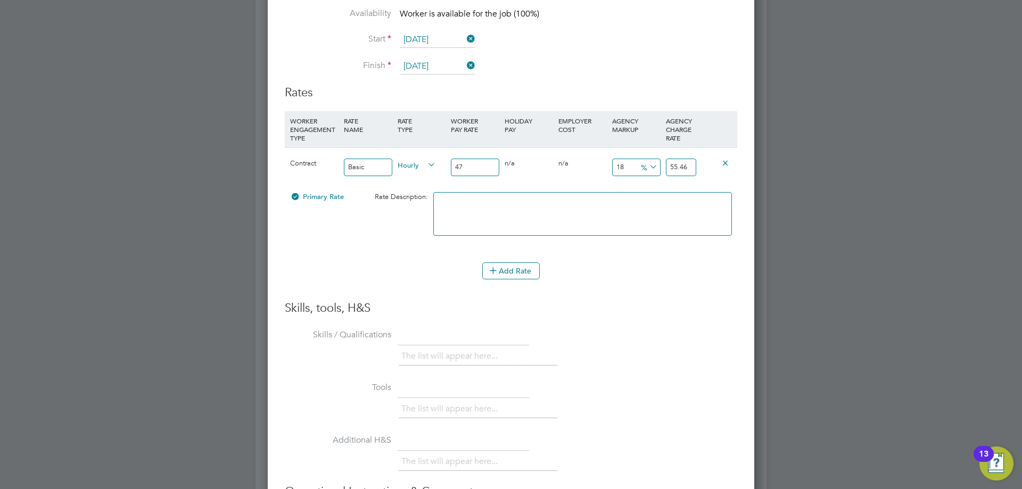
click at [684, 169] on input "55.46" at bounding box center [681, 168] width 30 height 18
type input "-89.36170212765957"
type input "5"
type input "25.53191489361702"
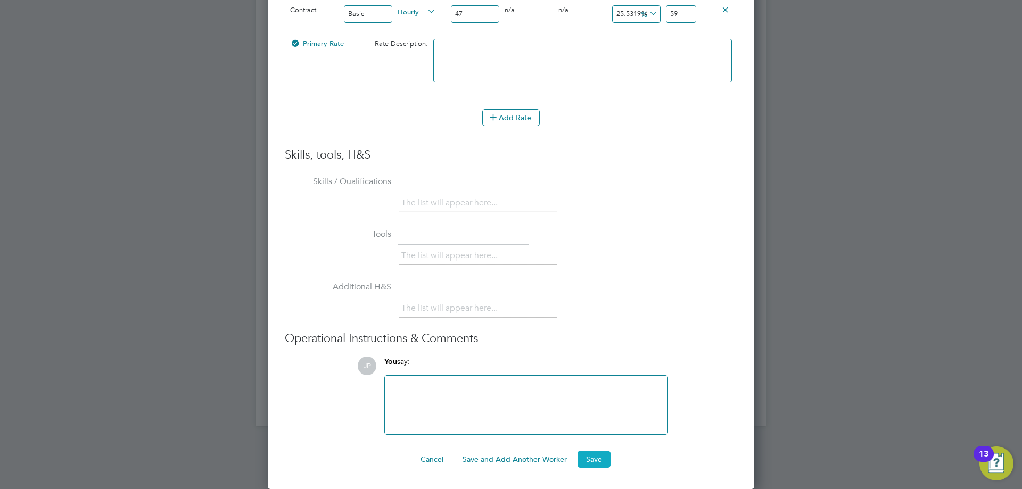
type input "59"
click at [594, 458] on button "Save" at bounding box center [593, 459] width 33 height 17
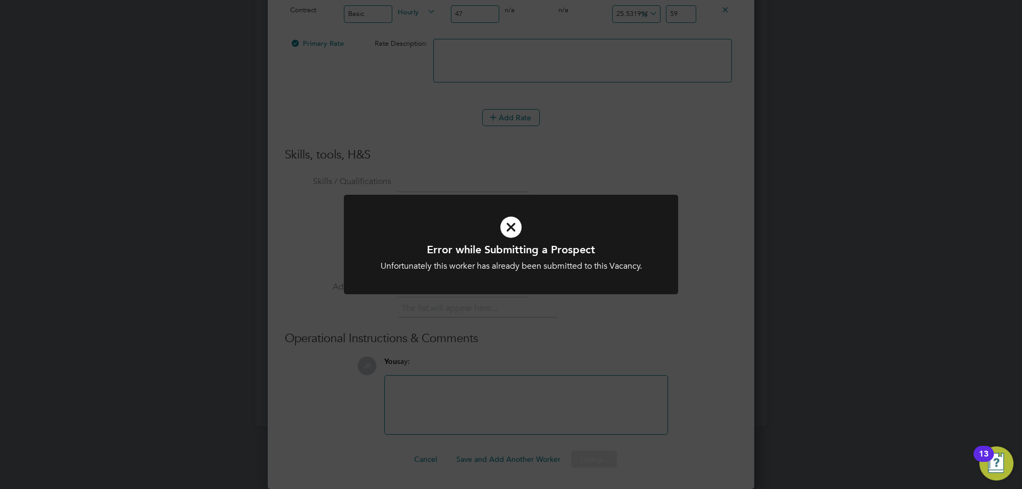
click at [807, 271] on div "Error while Submitting a Prospect Unfortunately this worker has already been su…" at bounding box center [511, 244] width 1022 height 489
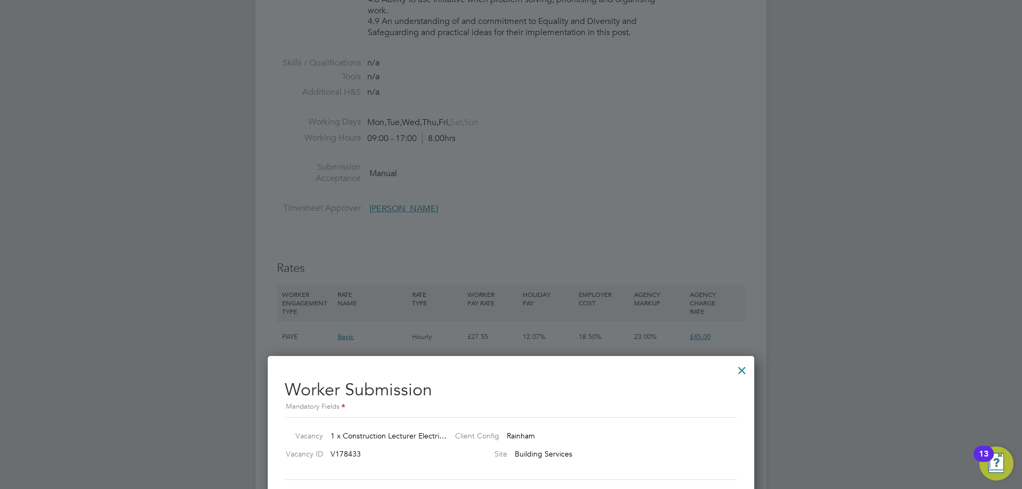
click at [744, 369] on div at bounding box center [741, 367] width 19 height 19
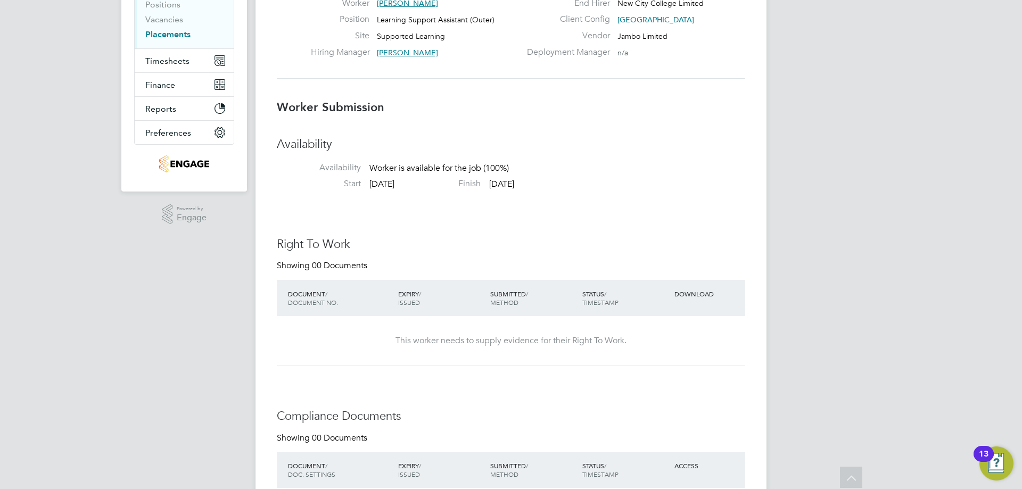
scroll to position [53, 0]
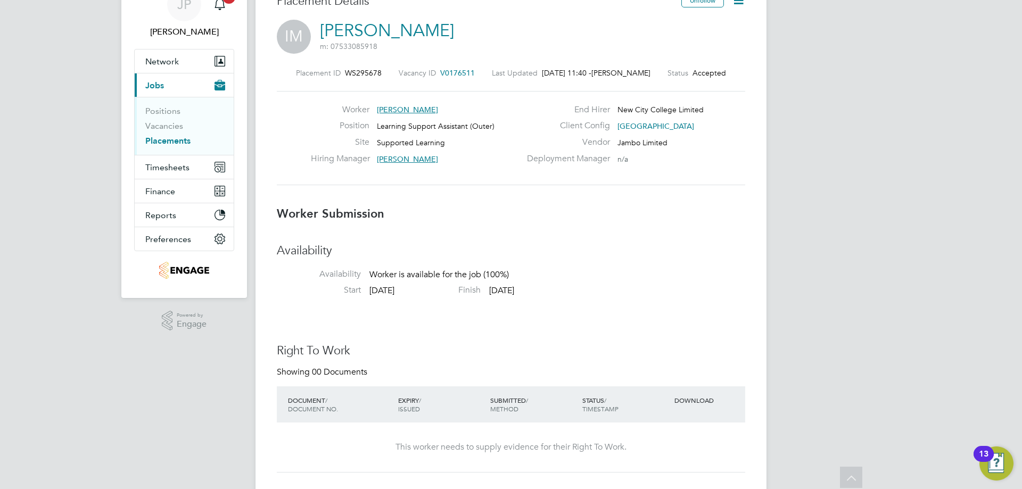
click at [714, 217] on h3 "Worker Submission" at bounding box center [511, 213] width 468 height 15
